Goal: Task Accomplishment & Management: Manage account settings

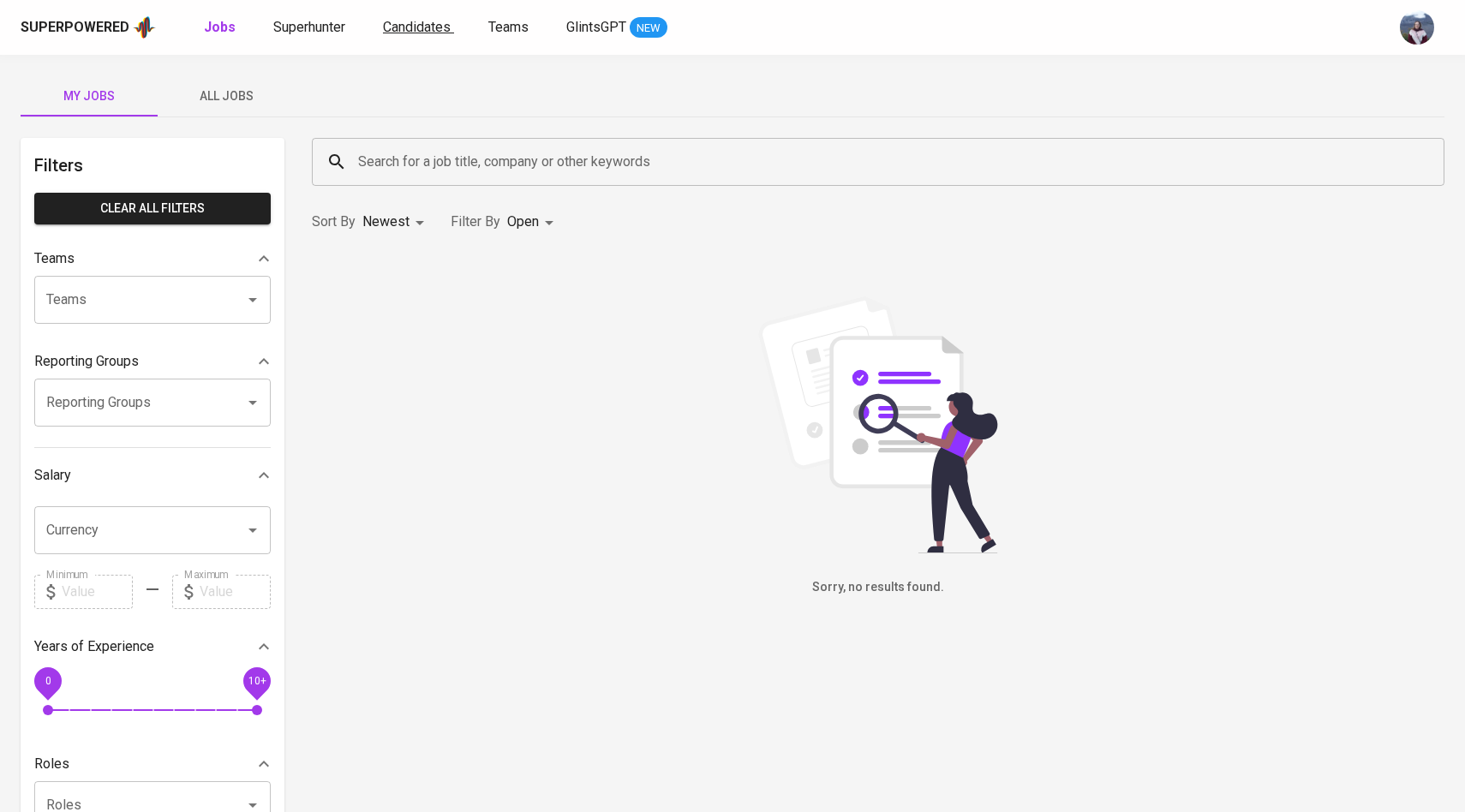
click at [409, 27] on span "Candidates" at bounding box center [416, 27] width 67 height 16
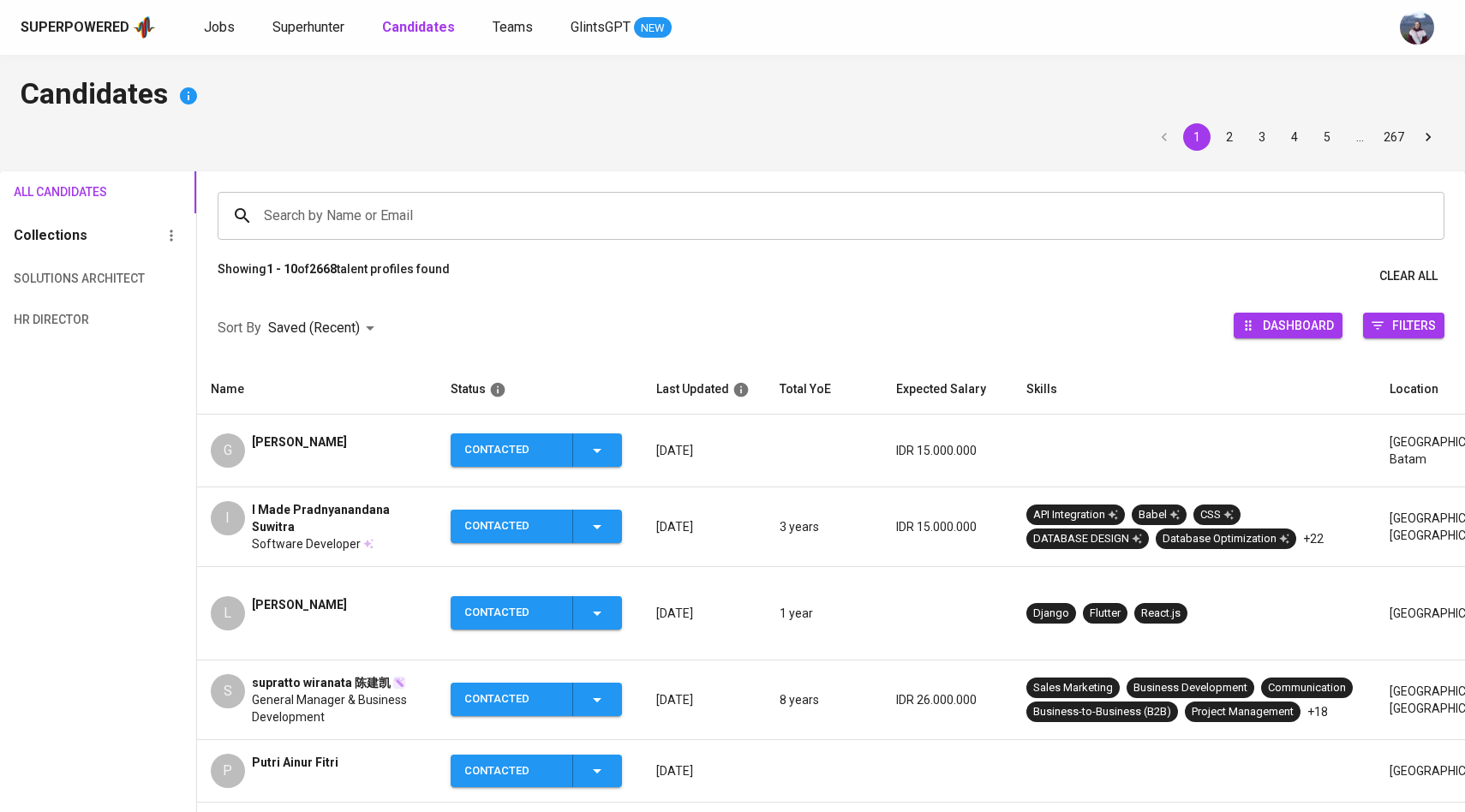
click at [210, 460] on div "G" at bounding box center [228, 451] width 34 height 34
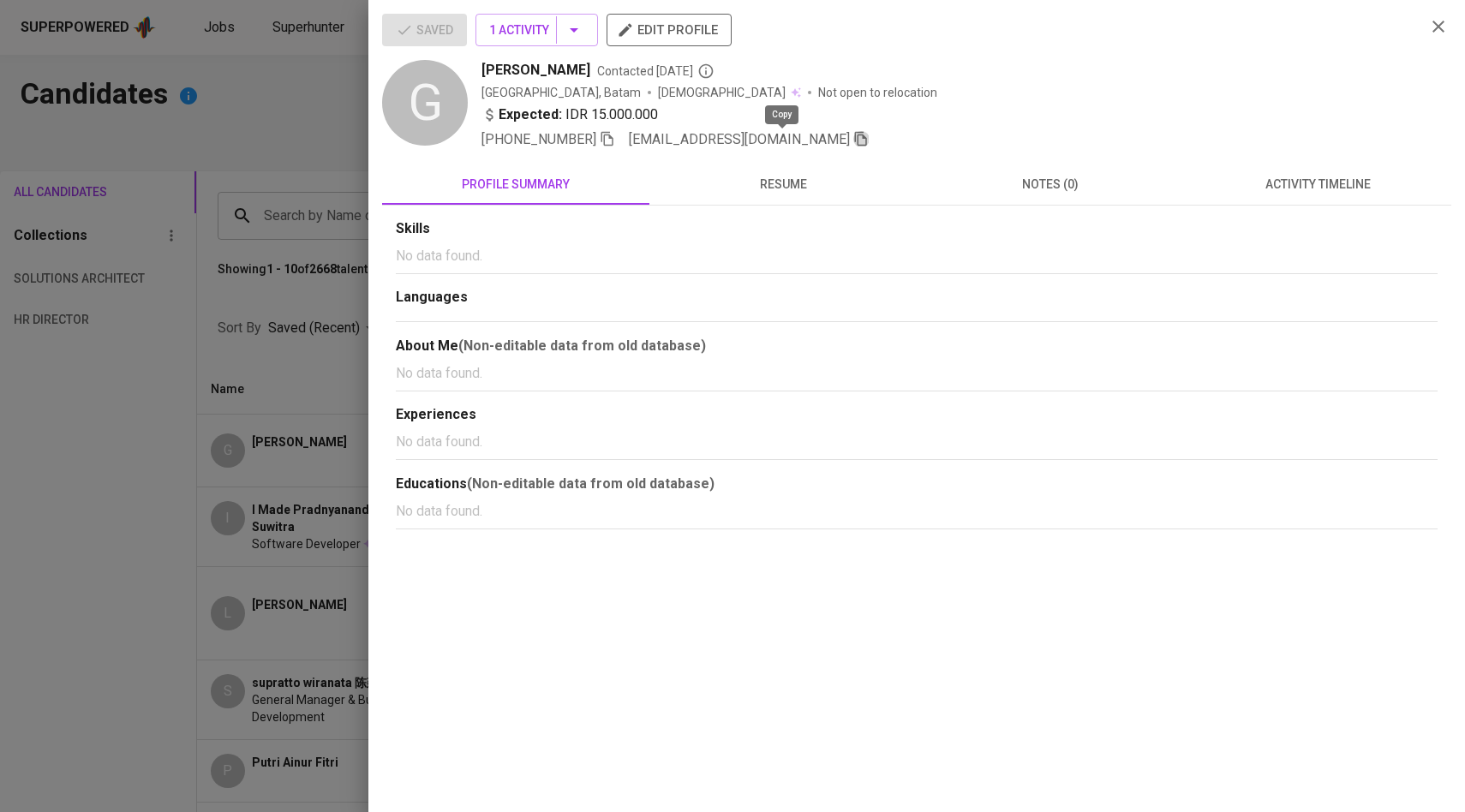
click at [853, 142] on icon "button" at bounding box center [861, 138] width 15 height 15
click at [171, 229] on div at bounding box center [732, 406] width 1465 height 812
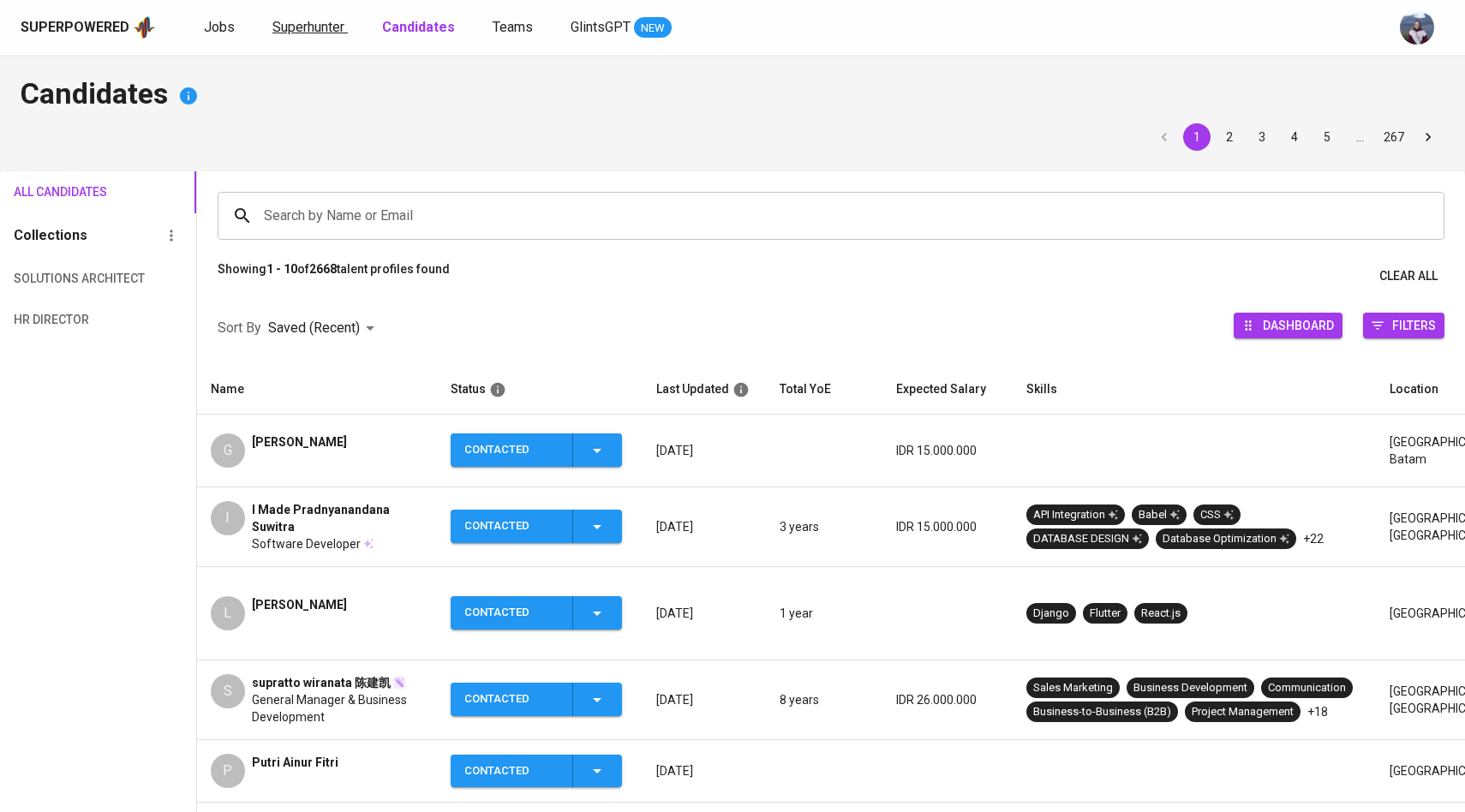
click at [336, 24] on span "Superhunter" at bounding box center [308, 27] width 72 height 16
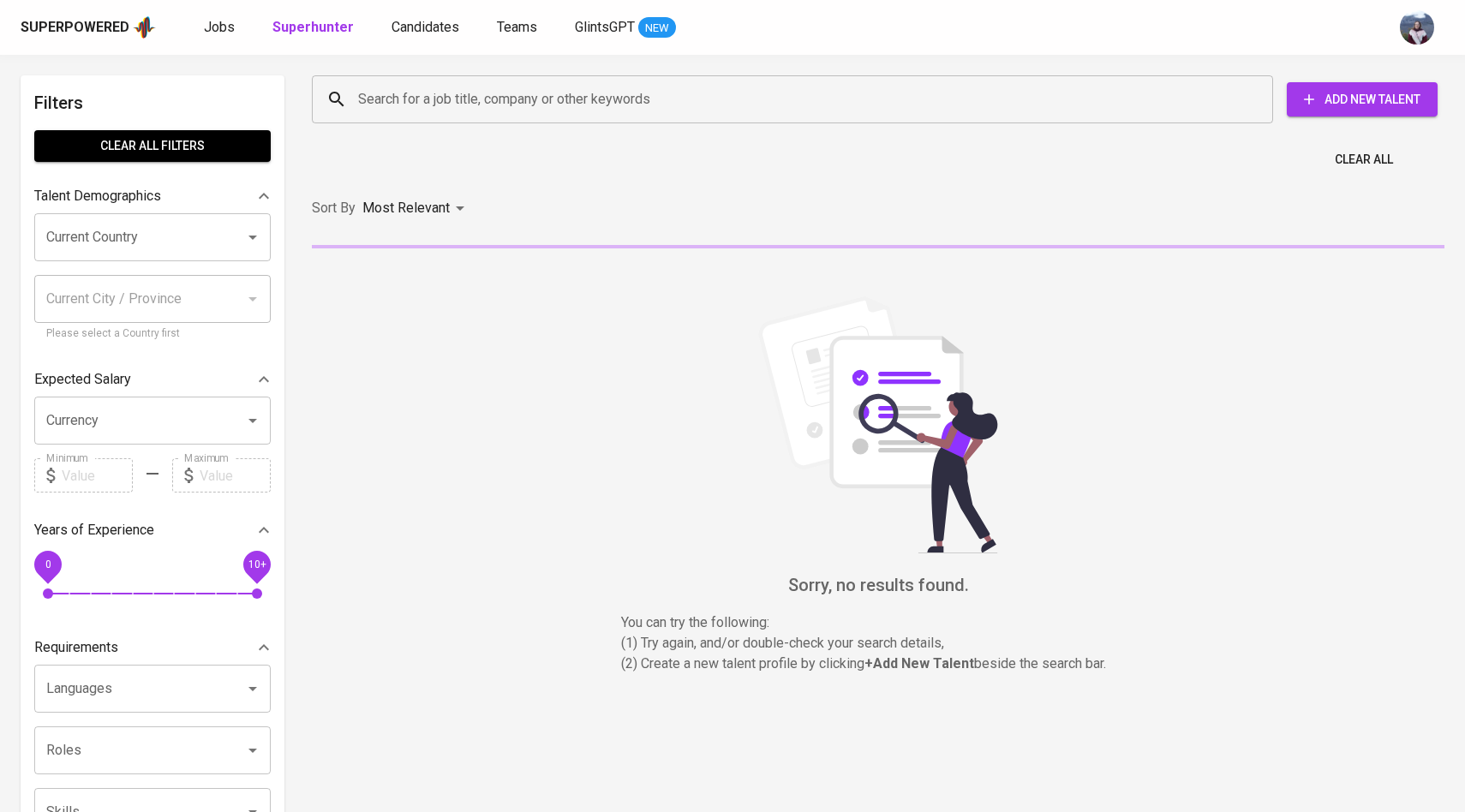
click at [426, 104] on input "Search for a job title, company or other keywords" at bounding box center [796, 99] width 886 height 32
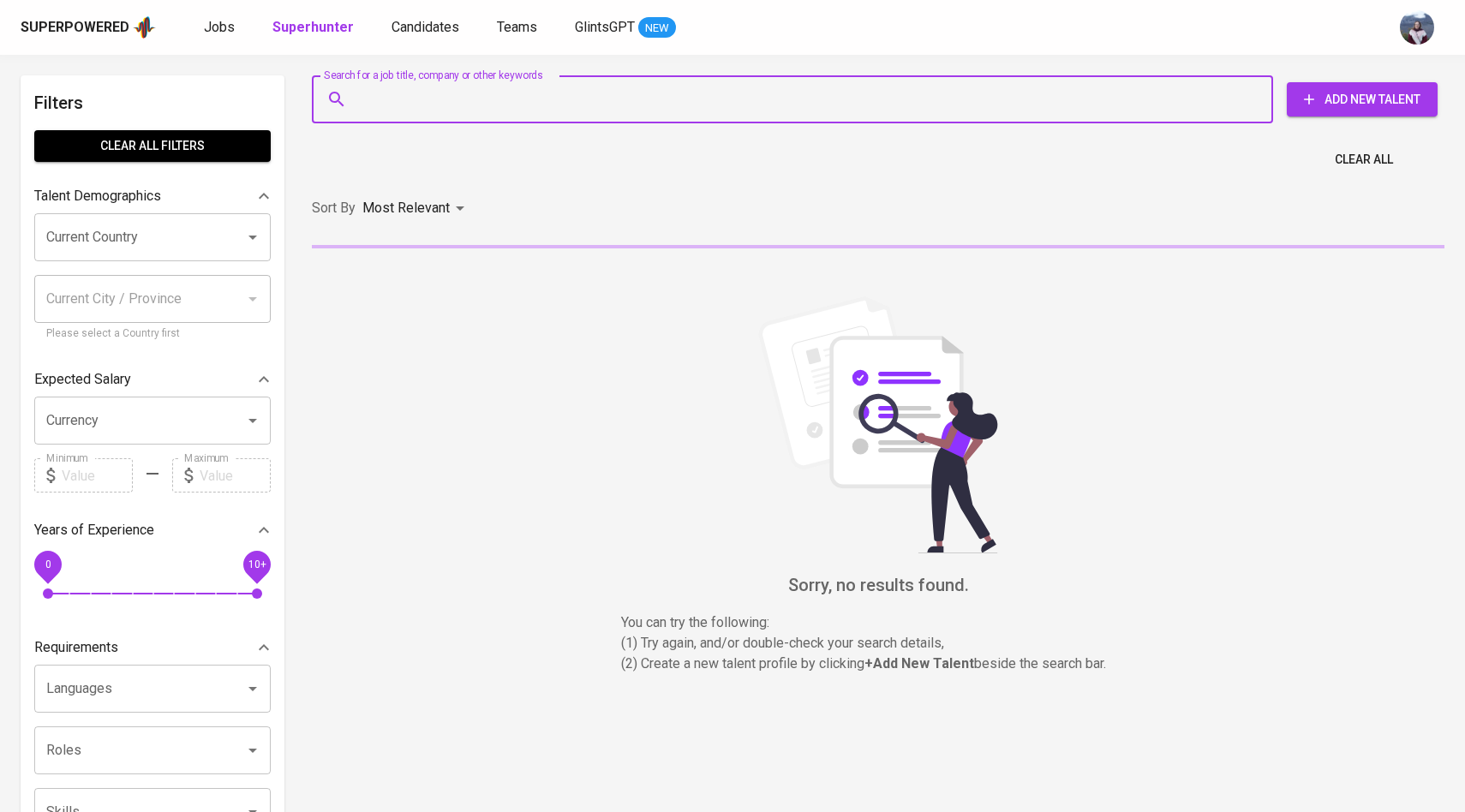
paste input "[EMAIL_ADDRESS][DOMAIN_NAME]"
type input "[EMAIL_ADDRESS][DOMAIN_NAME]"
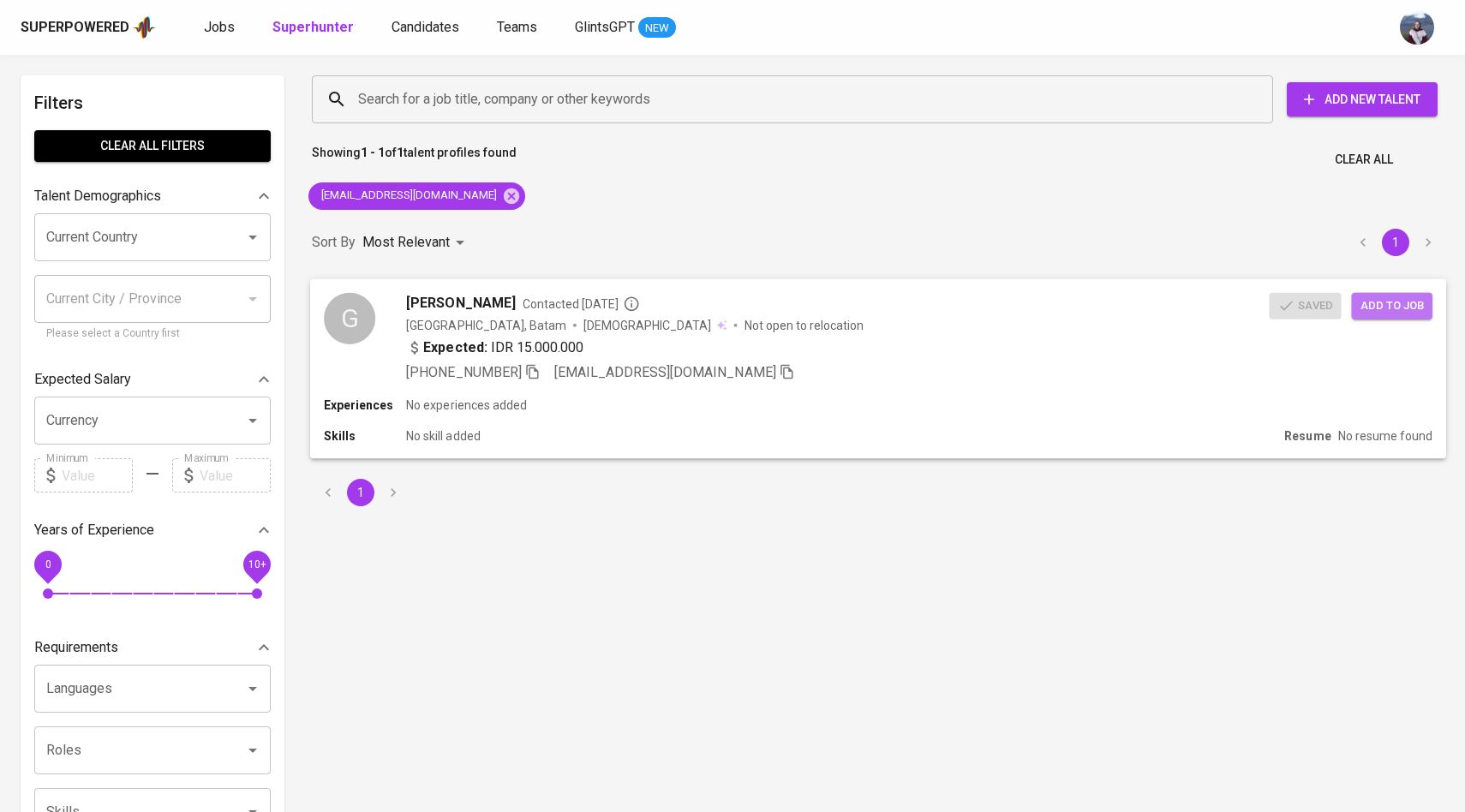
click at [1402, 300] on span "Add to job" at bounding box center [1392, 306] width 63 height 20
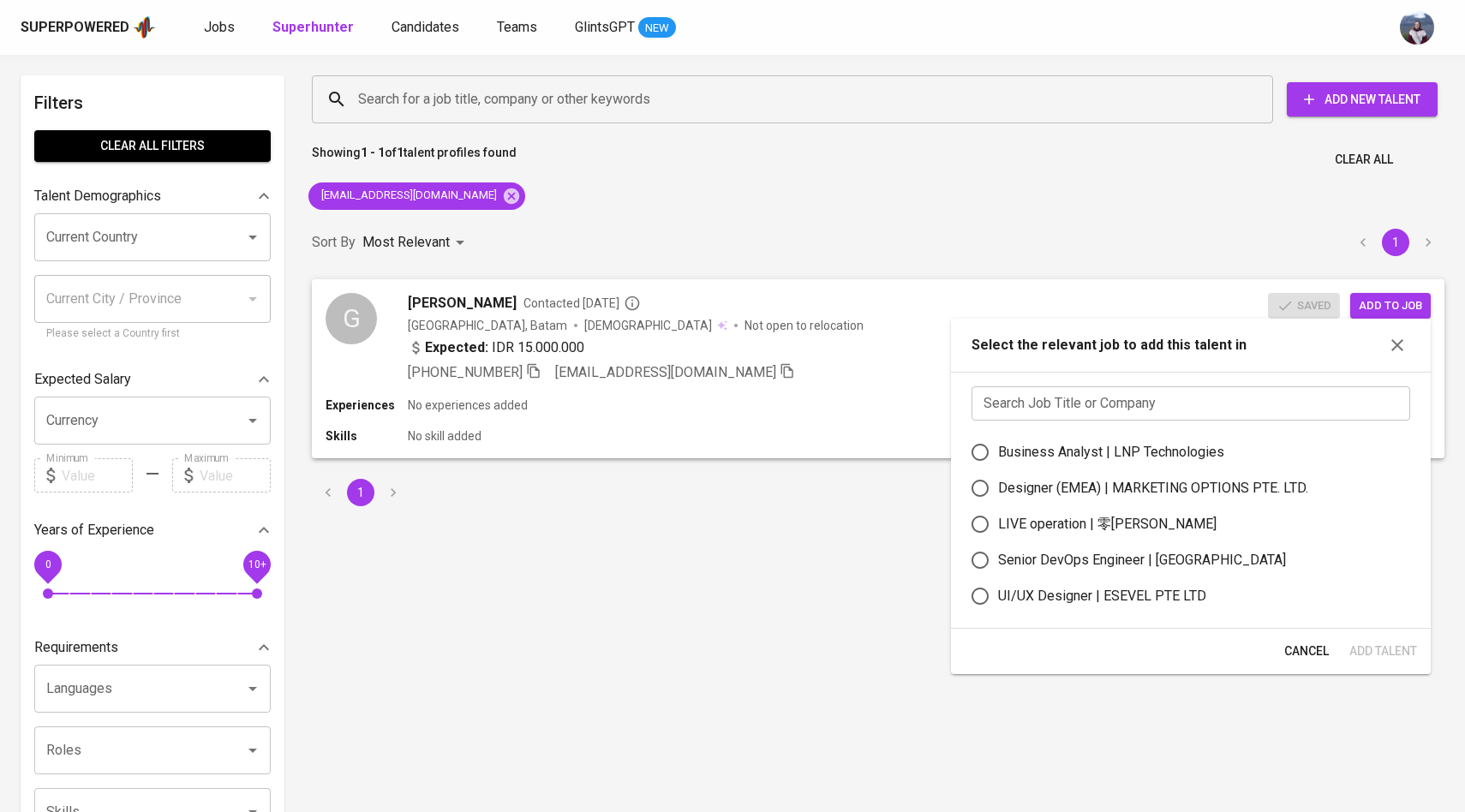
click at [1172, 394] on input "text" at bounding box center [1191, 404] width 439 height 34
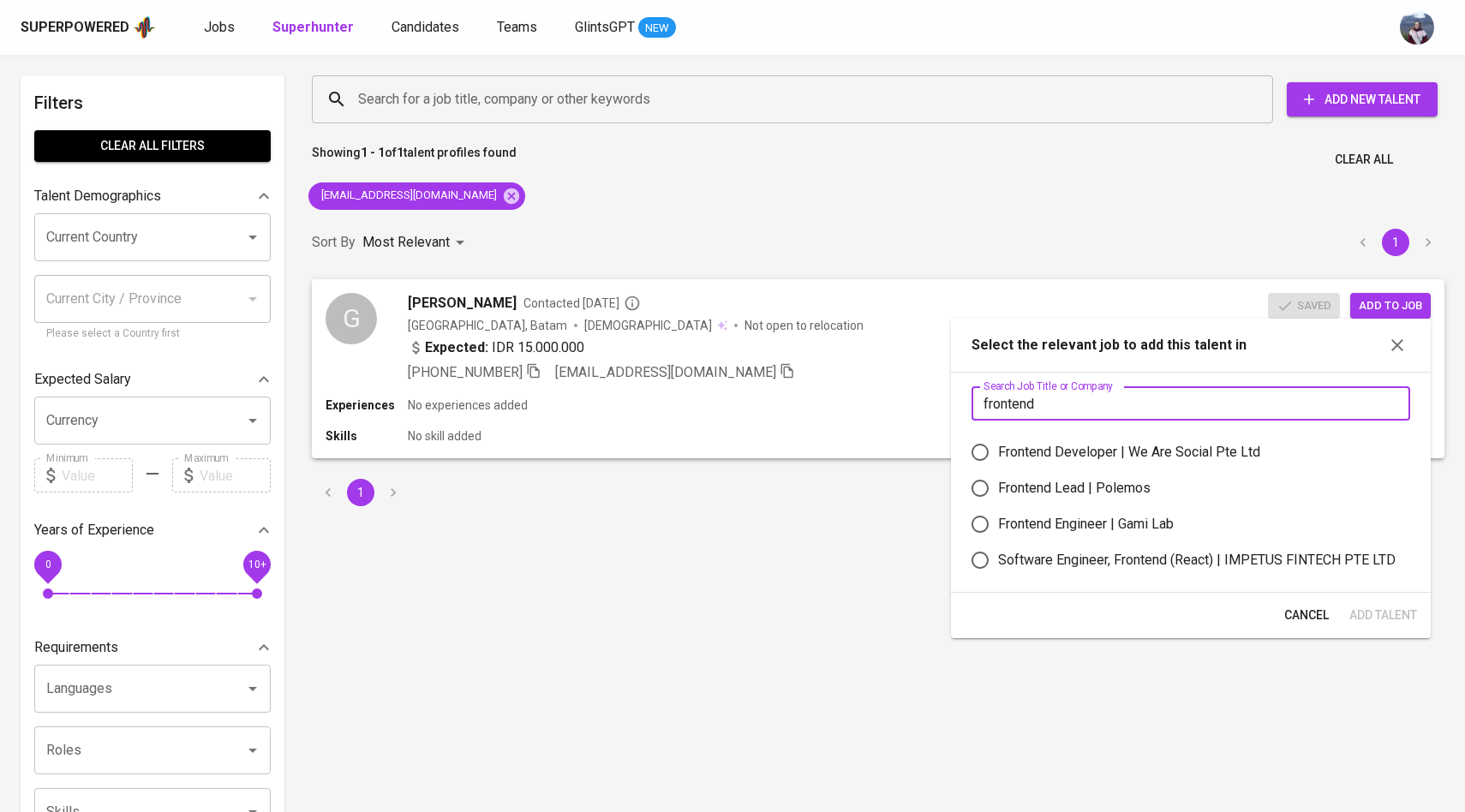
type input "frontend"
click at [987, 560] on input "Software Engineer, Frontend (React) | IMPETUS FINTECH PTE LTD" at bounding box center [980, 560] width 36 height 36
radio input "true"
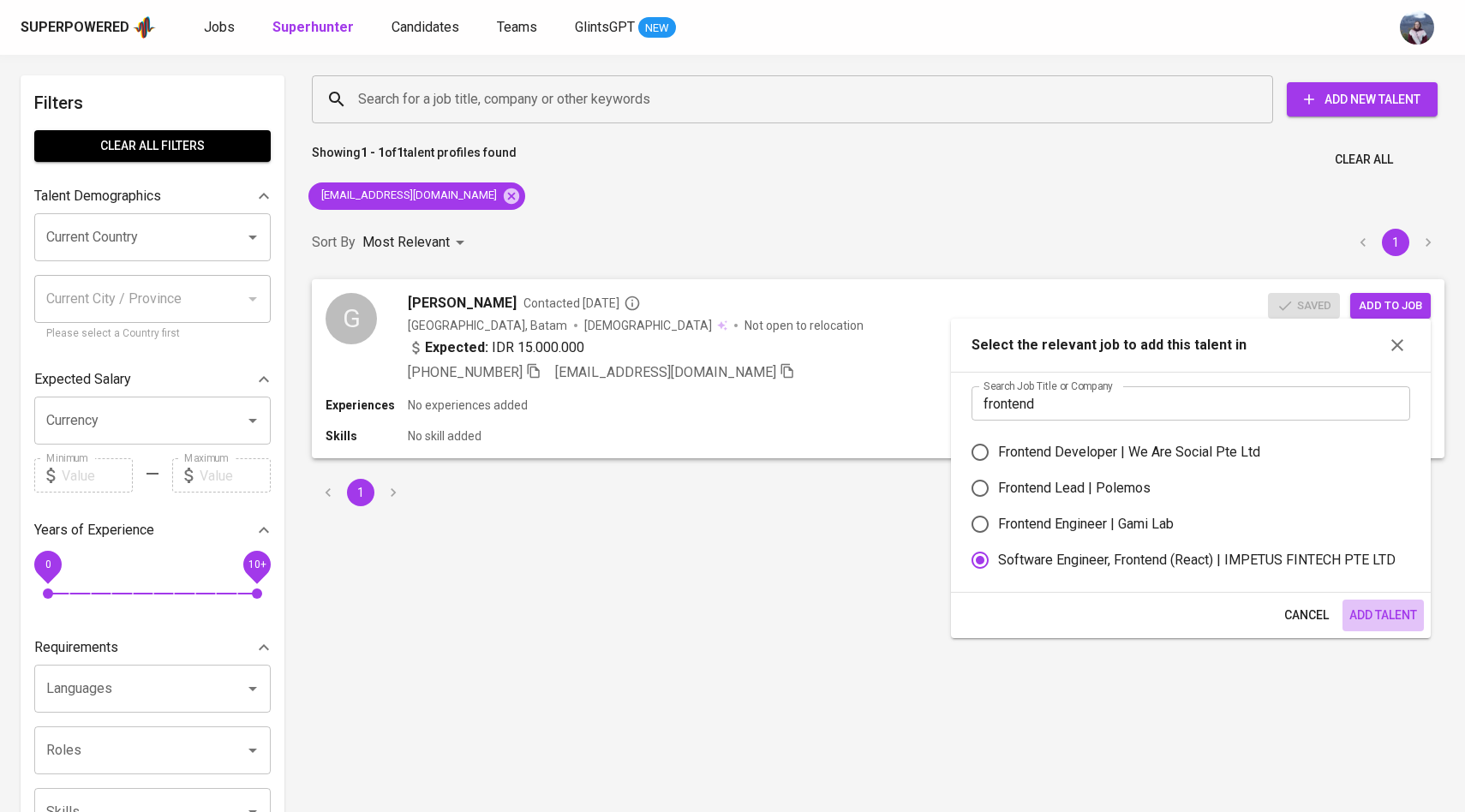
click at [1362, 620] on span "Add Talent" at bounding box center [1382, 616] width 67 height 22
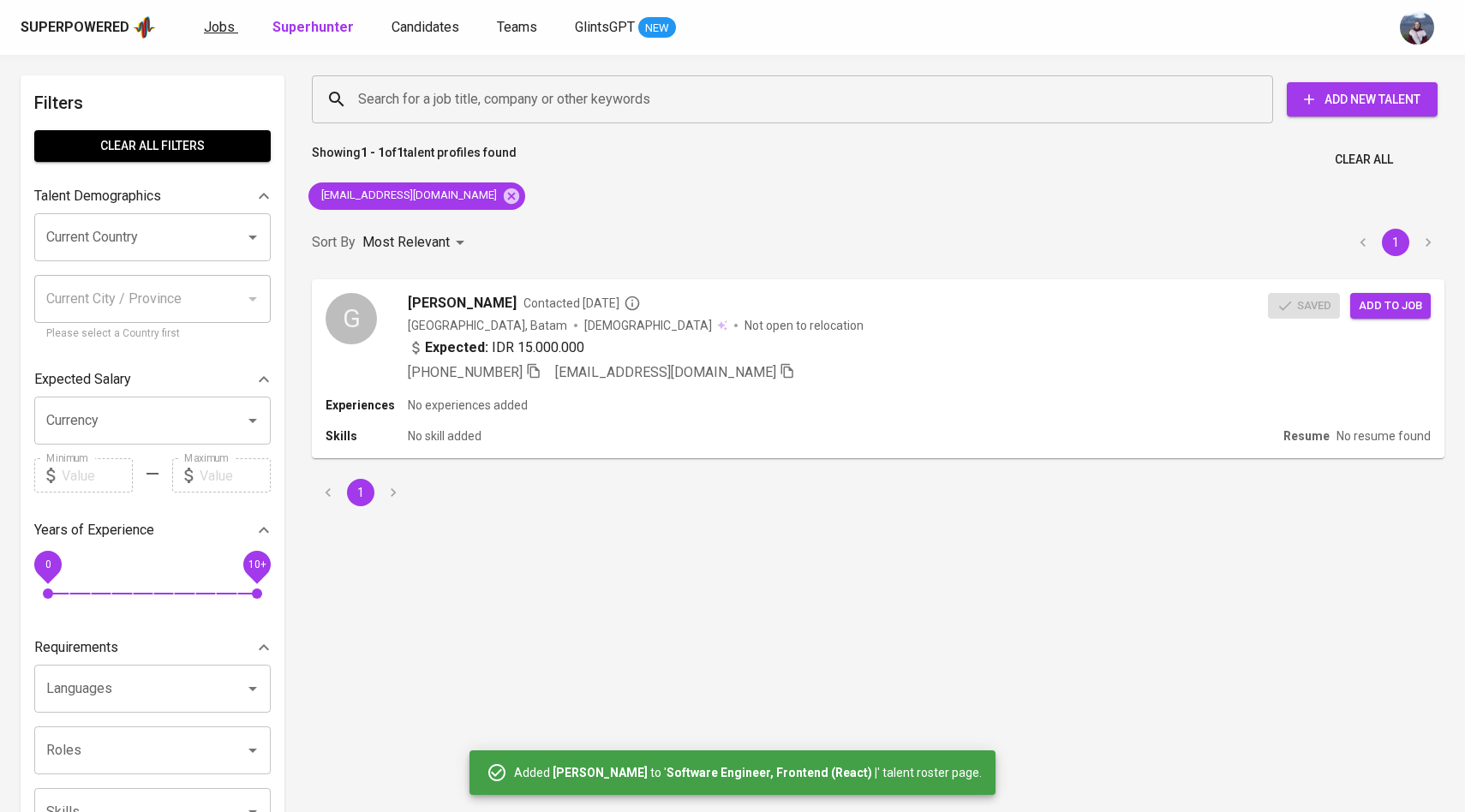
click at [217, 22] on span "Jobs" at bounding box center [219, 27] width 31 height 16
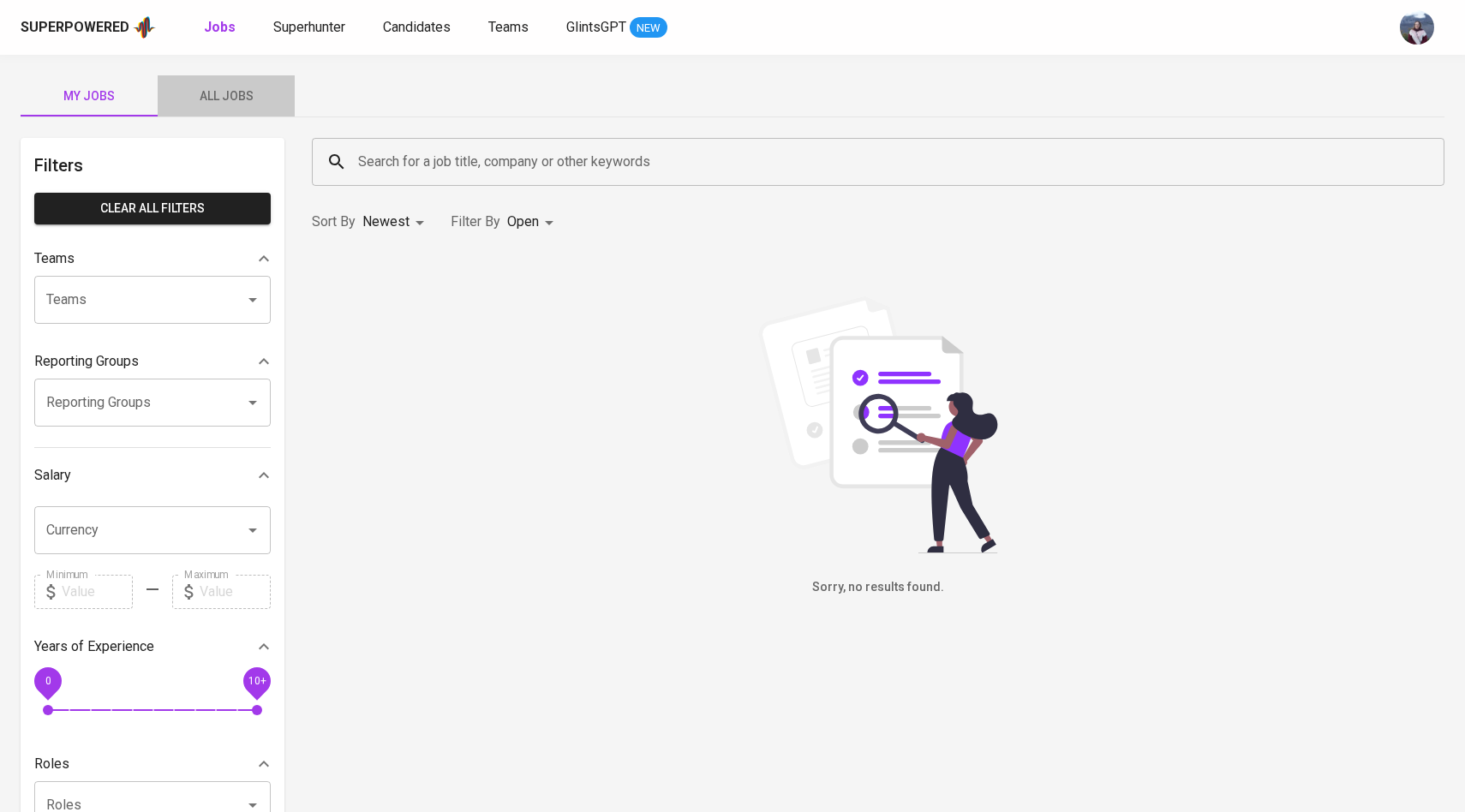
click at [255, 86] on span "All Jobs" at bounding box center [227, 96] width 117 height 22
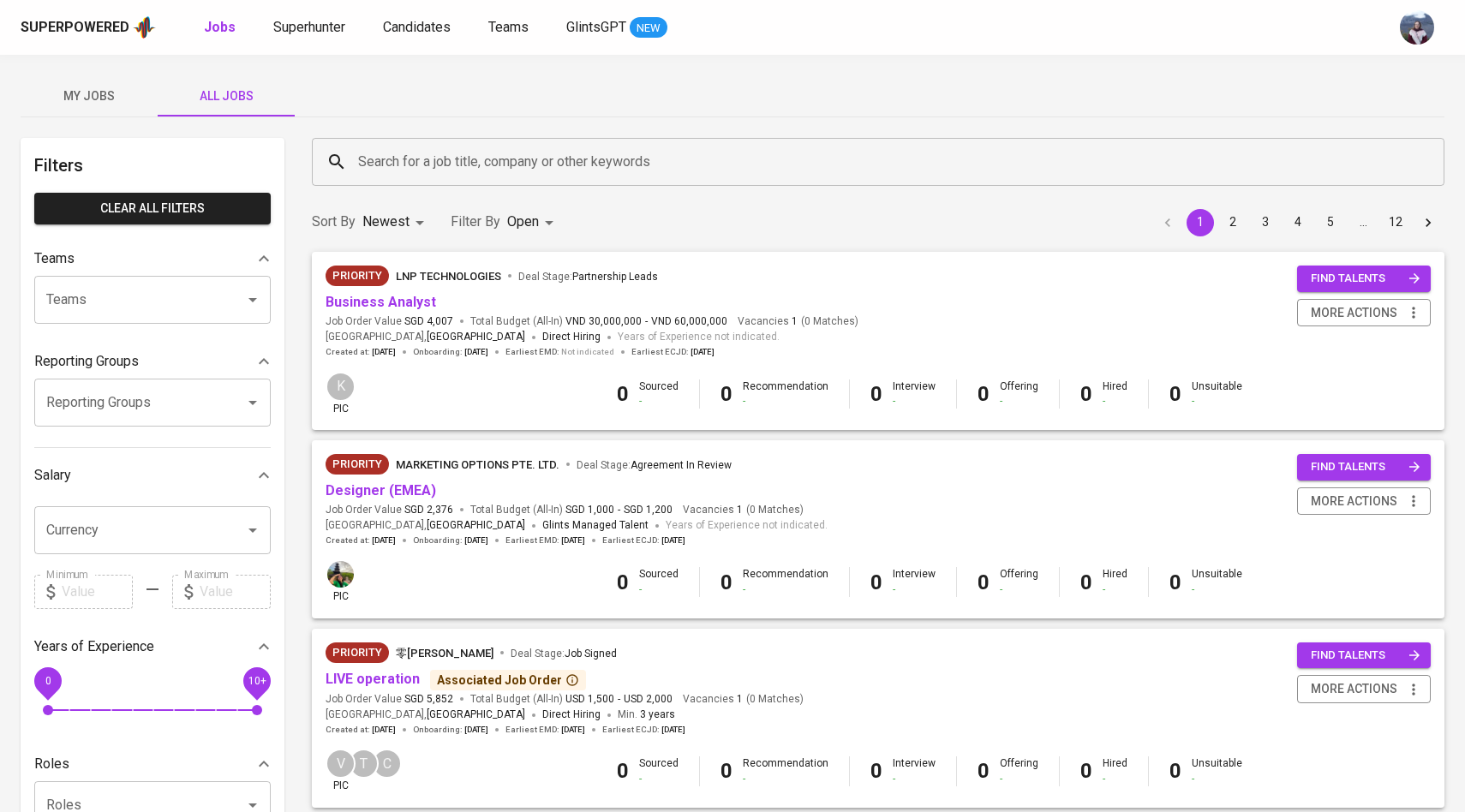
click at [436, 172] on input "Search for a job title, company or other keywords" at bounding box center [881, 162] width 1057 height 32
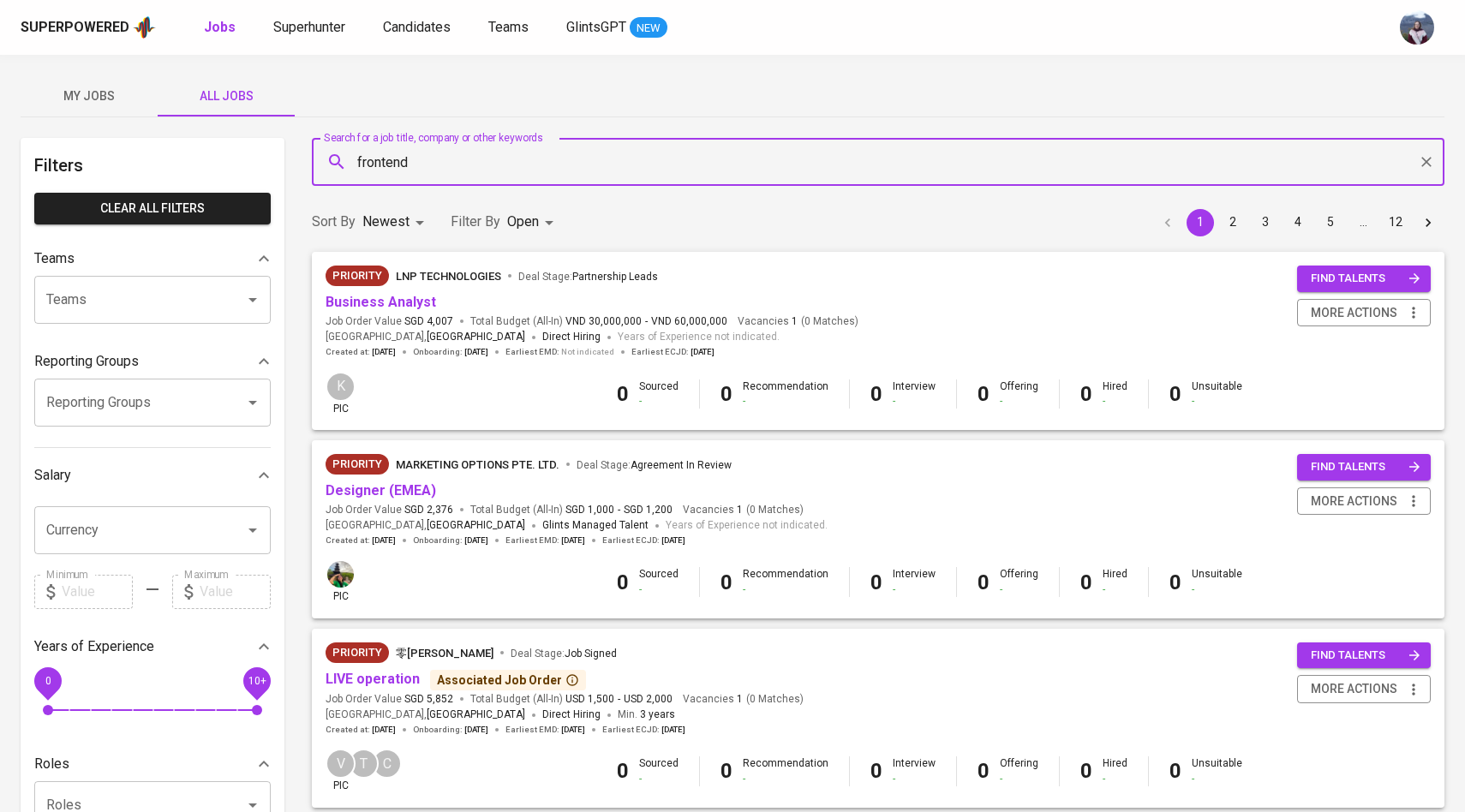
type input "frontend"
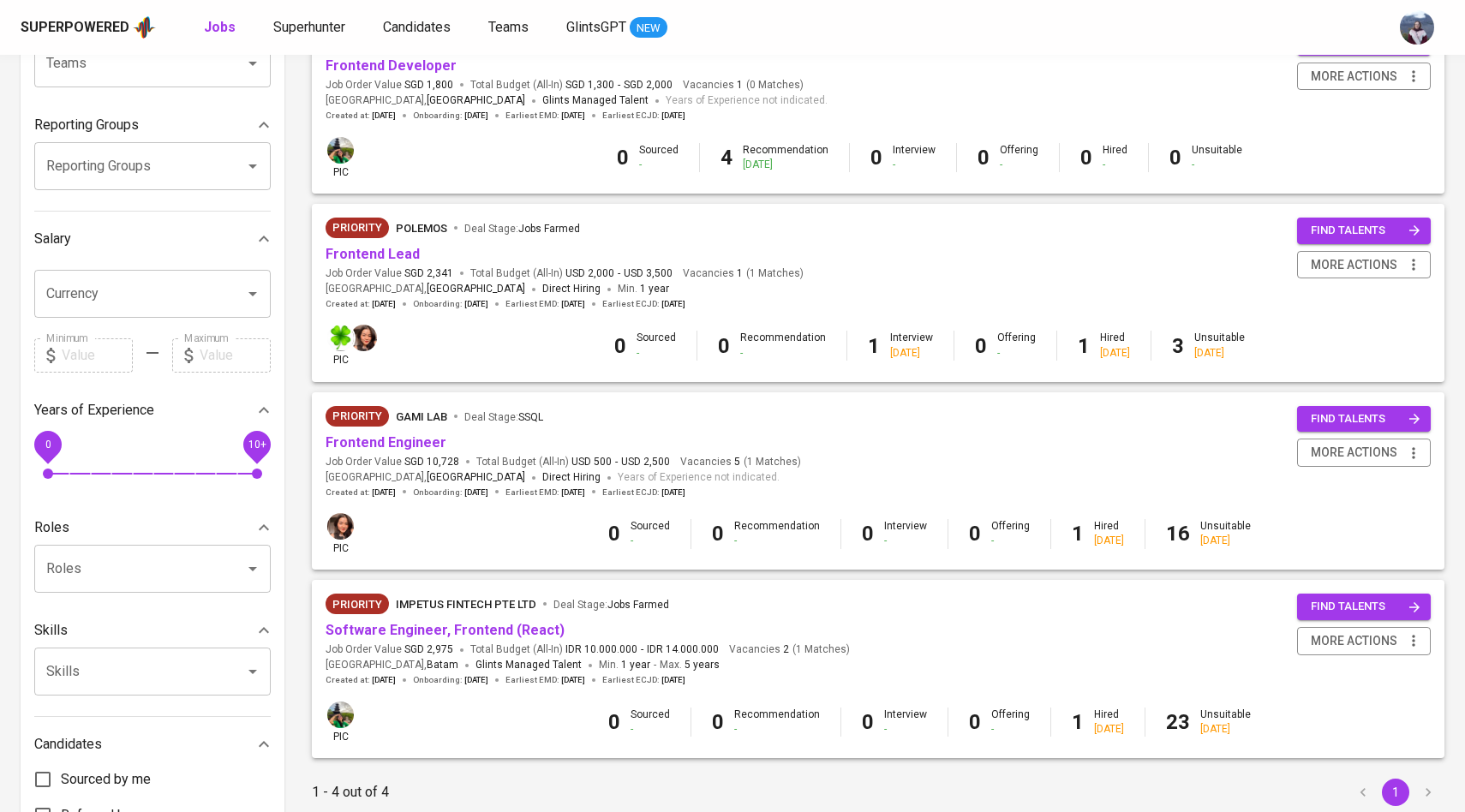
scroll to position [357, 0]
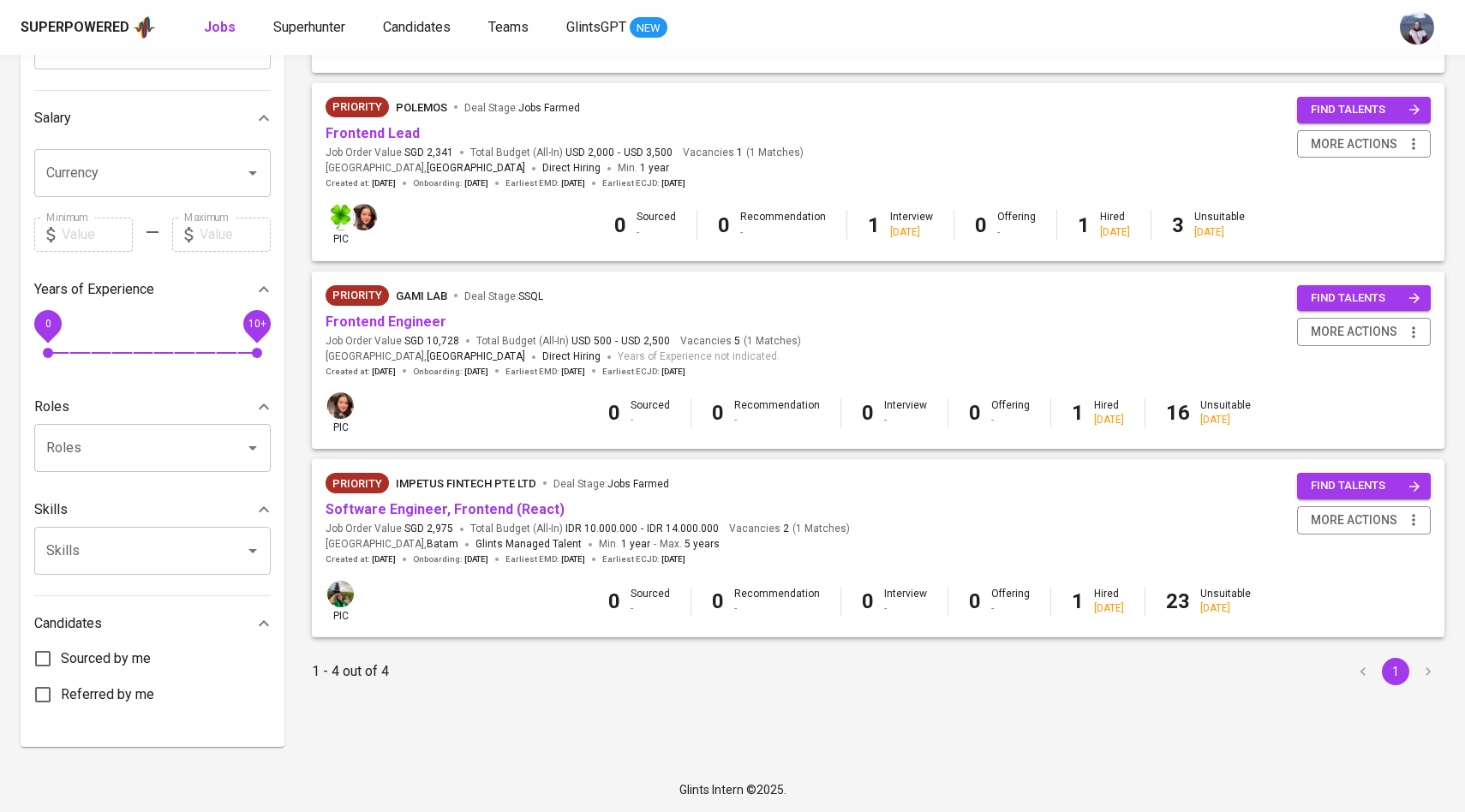
click at [414, 520] on span "Software Engineer, Frontend (React)" at bounding box center [445, 510] width 239 height 20
click at [483, 506] on link "Software Engineer, Frontend (React)" at bounding box center [445, 509] width 239 height 16
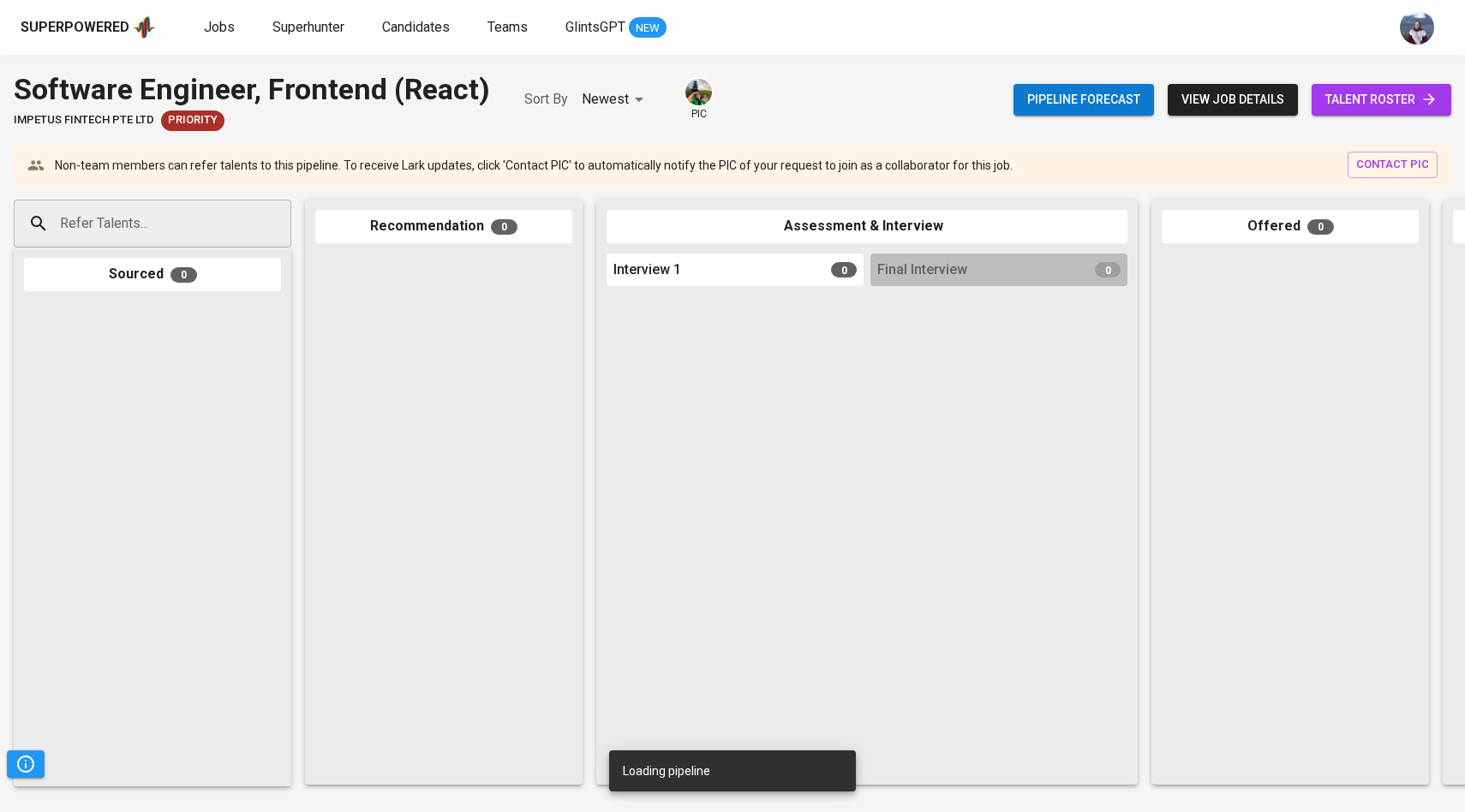
click at [1428, 81] on div "Pipeline forecast view job details talent roster" at bounding box center [1232, 100] width 438 height 63
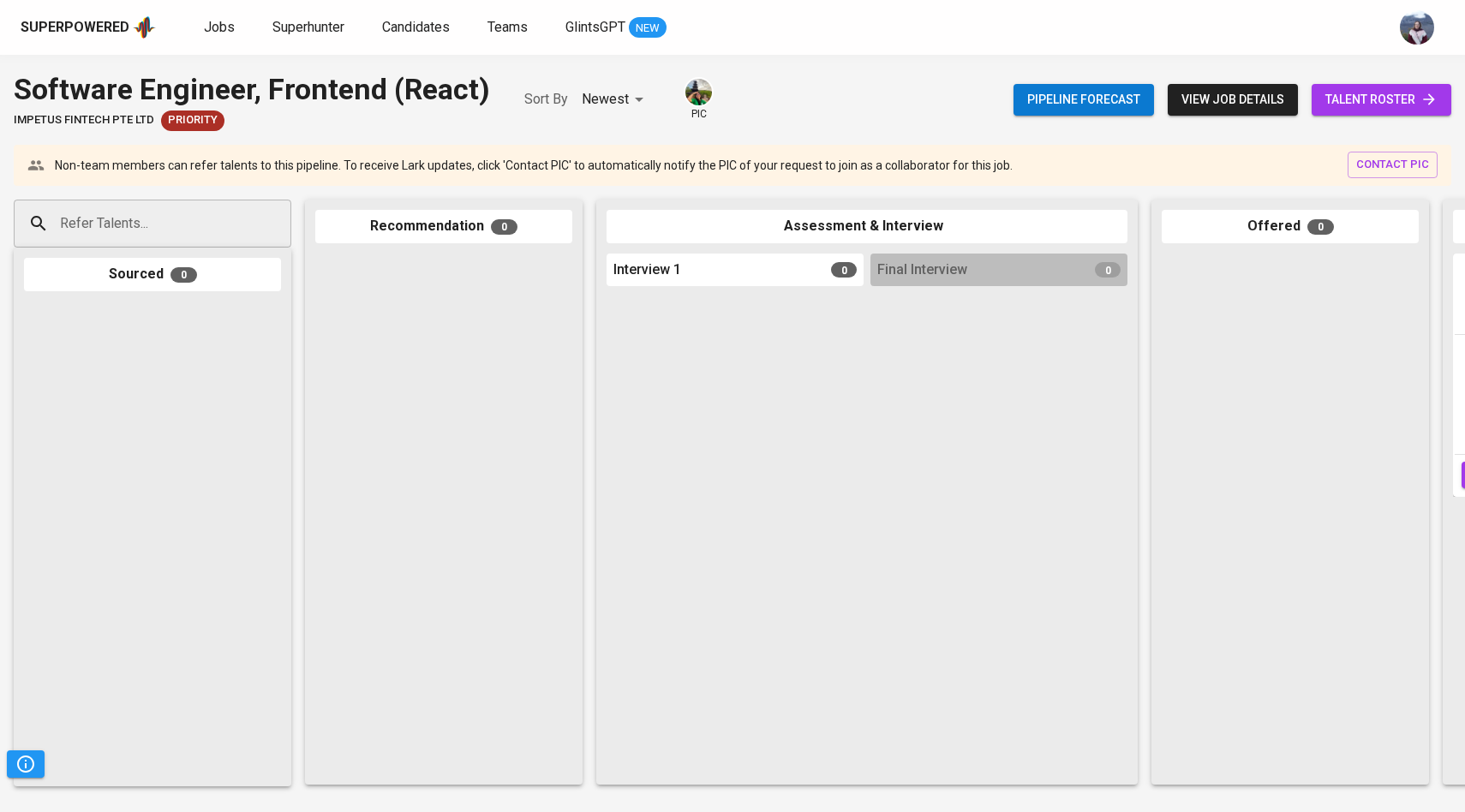
click at [1420, 89] on span "talent roster" at bounding box center [1381, 100] width 112 height 22
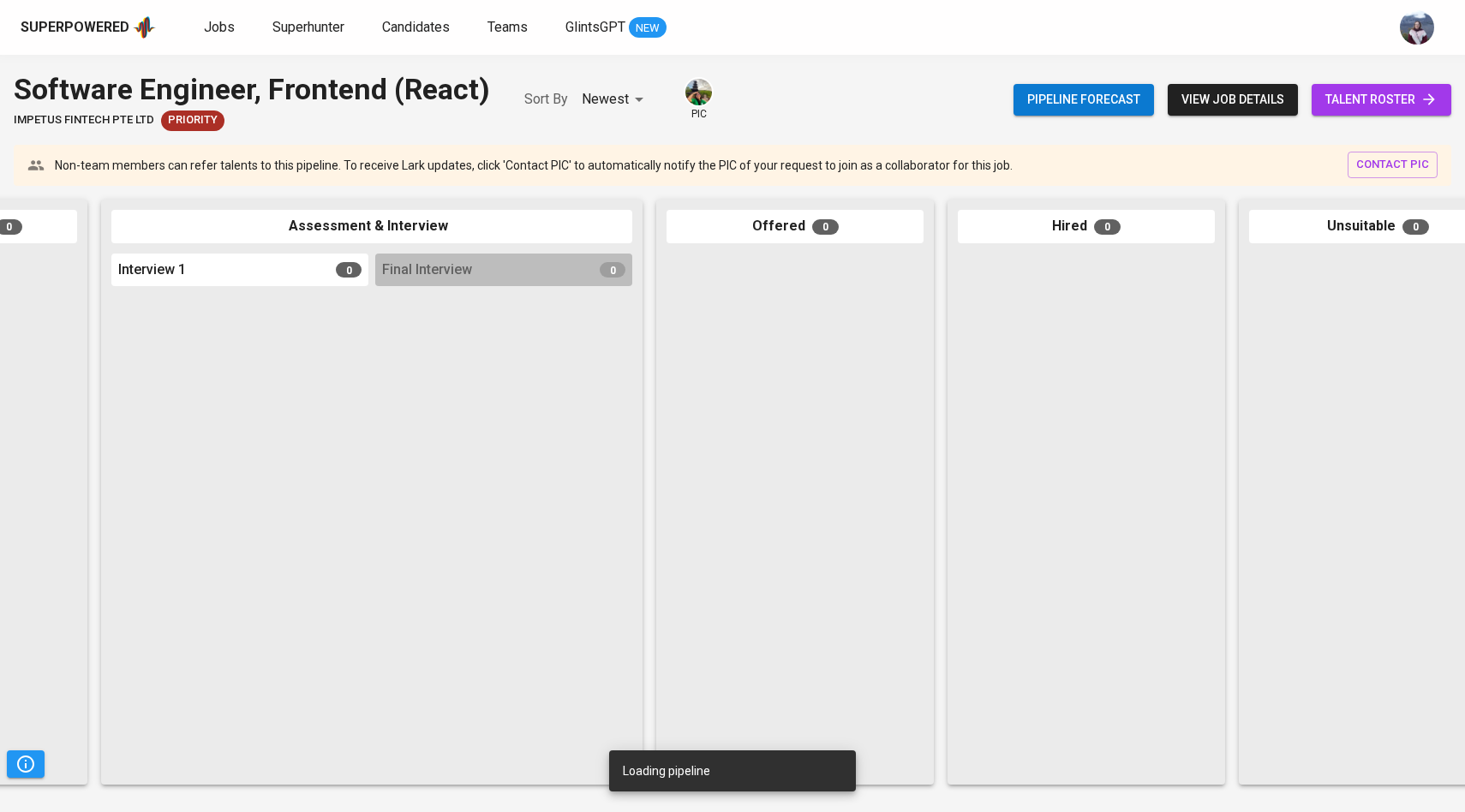
scroll to position [0, 575]
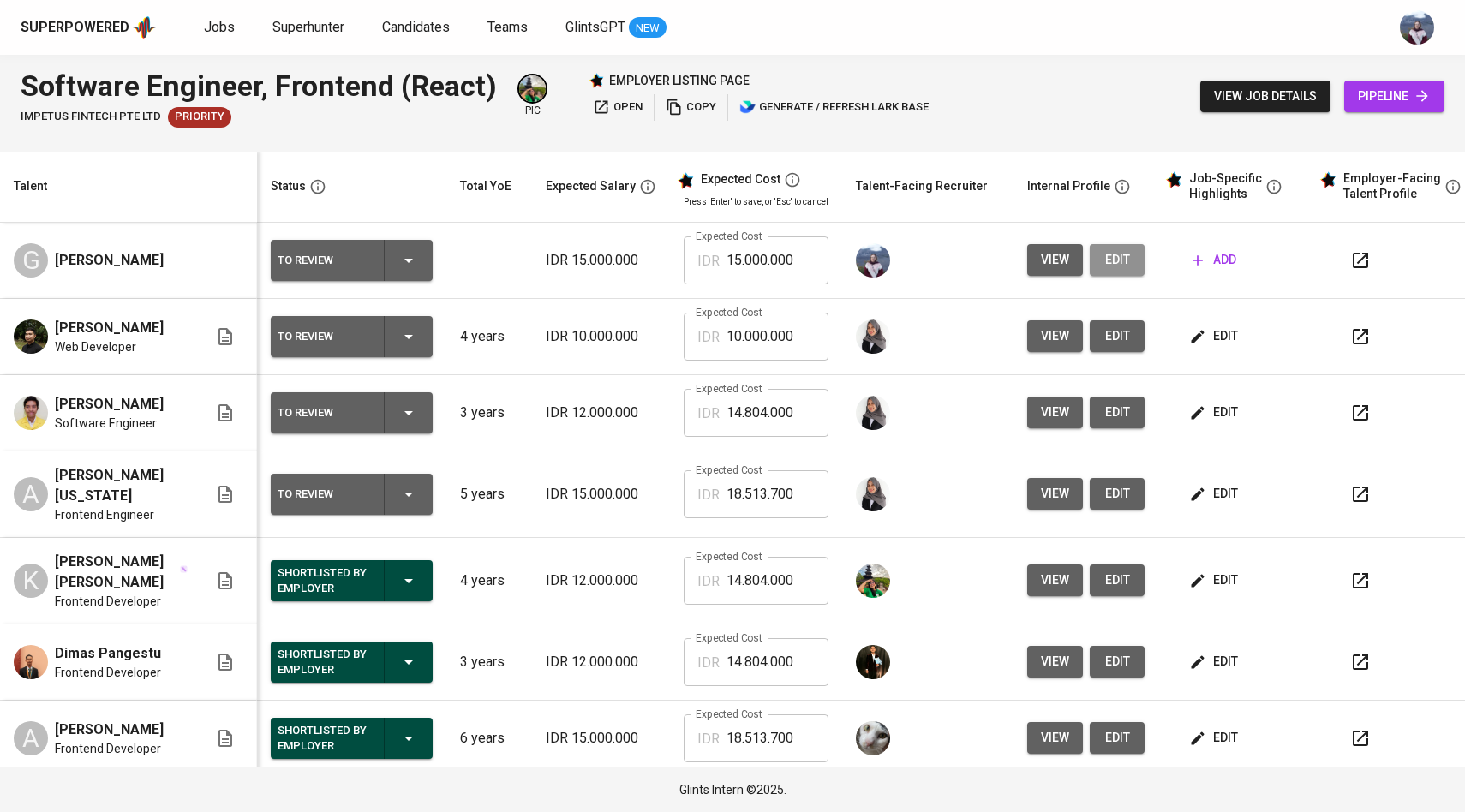
click at [1114, 262] on span "edit" at bounding box center [1117, 260] width 27 height 22
